Goal: Check status: Check status

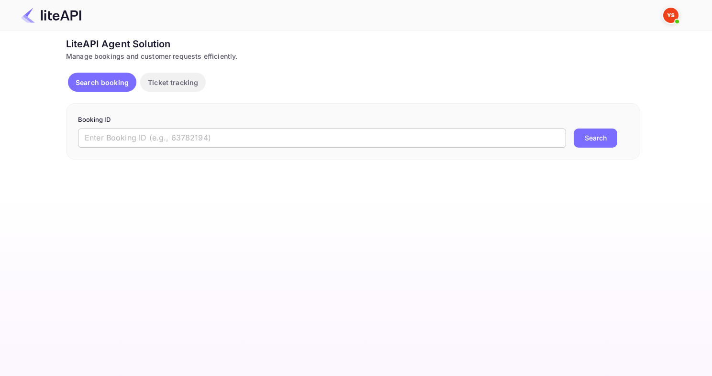
click at [165, 133] on input "text" at bounding box center [322, 138] width 488 height 19
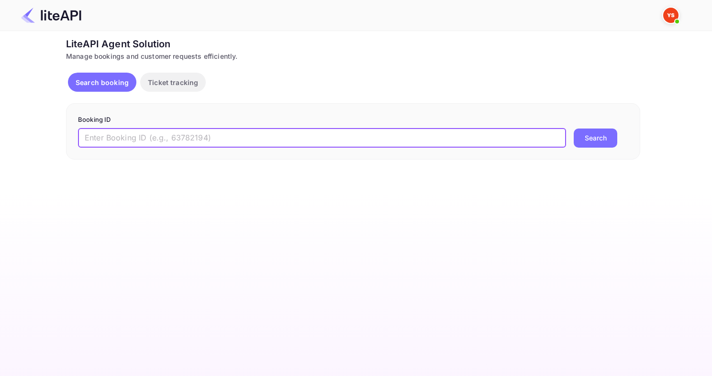
paste input "8841721"
type input "8841721"
click at [573, 129] on button "Search" at bounding box center [595, 138] width 44 height 19
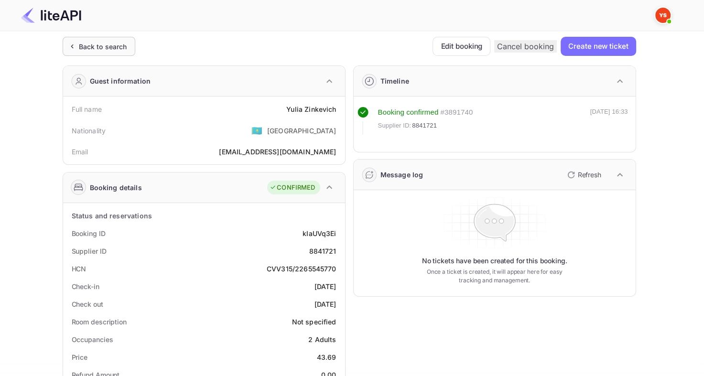
click at [87, 52] on div "Back to search" at bounding box center [99, 46] width 73 height 19
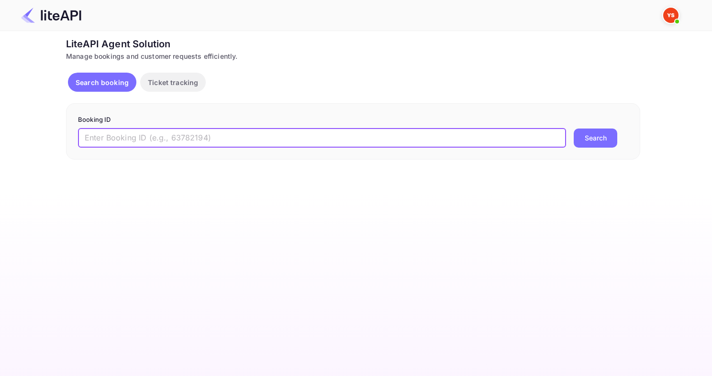
click at [265, 135] on input "text" at bounding box center [322, 138] width 488 height 19
paste input "8894902"
type input "8894902"
click at [573, 129] on button "Search" at bounding box center [595, 138] width 44 height 19
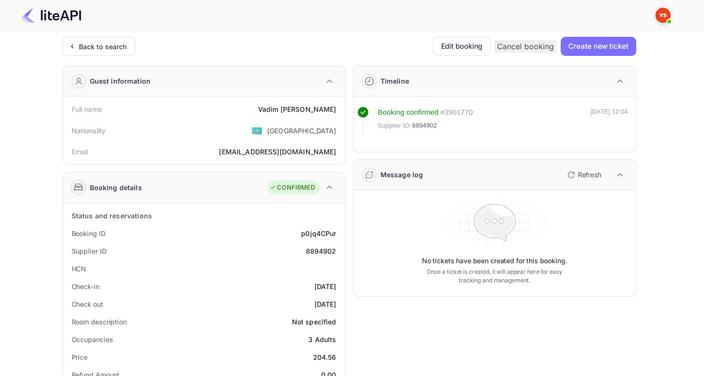
click at [83, 29] on div at bounding box center [349, 15] width 678 height 29
click at [86, 40] on div "Back to search" at bounding box center [99, 46] width 73 height 19
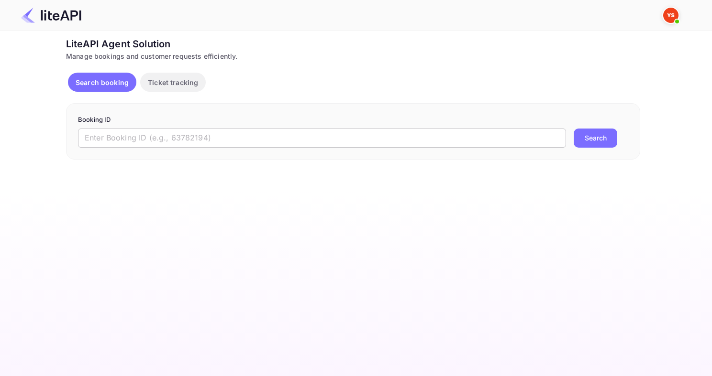
click at [361, 134] on input "text" at bounding box center [322, 138] width 488 height 19
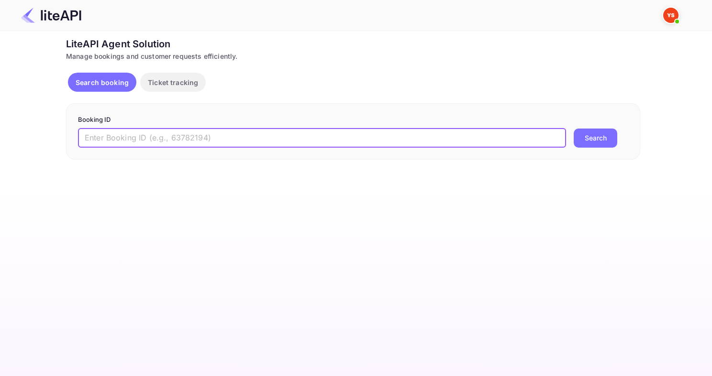
paste input "8090773"
type input "8090773"
click at [573, 129] on button "Search" at bounding box center [595, 138] width 44 height 19
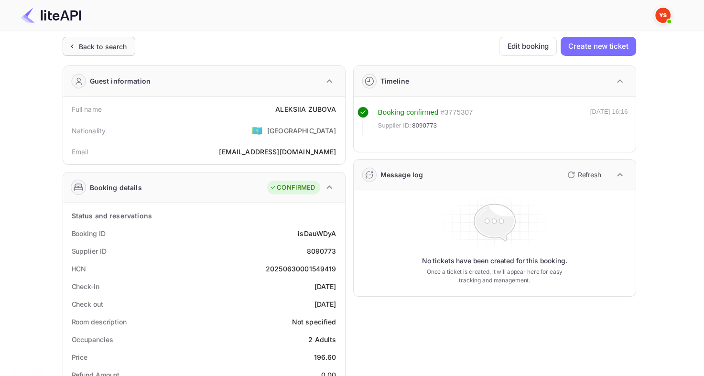
click at [103, 50] on div "Back to search" at bounding box center [103, 47] width 48 height 10
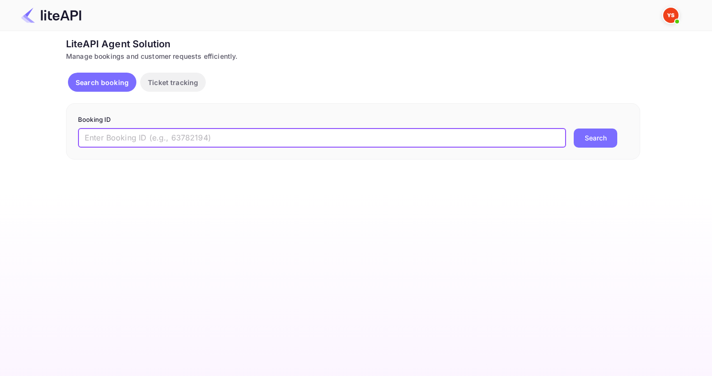
click at [321, 141] on input "text" at bounding box center [322, 138] width 488 height 19
paste input "8462706"
type input "8462706"
click at [573, 129] on button "Search" at bounding box center [595, 138] width 44 height 19
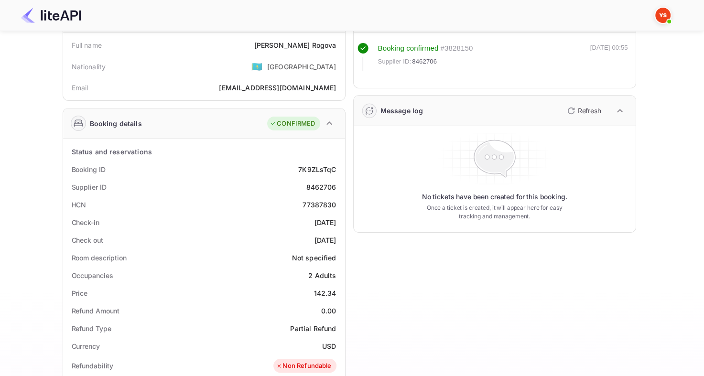
scroll to position [48, 0]
